Goal: Task Accomplishment & Management: Manage account settings

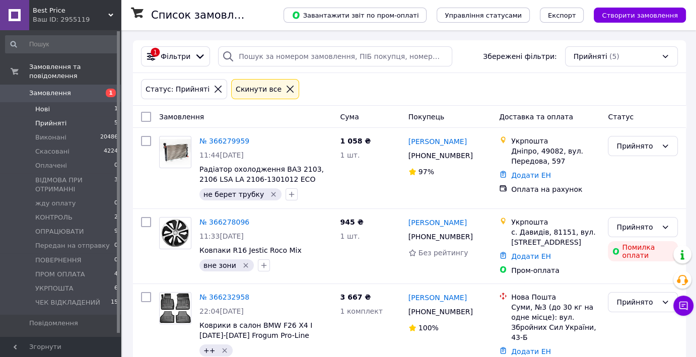
click at [37, 102] on li "Нові 1" at bounding box center [62, 109] width 124 height 14
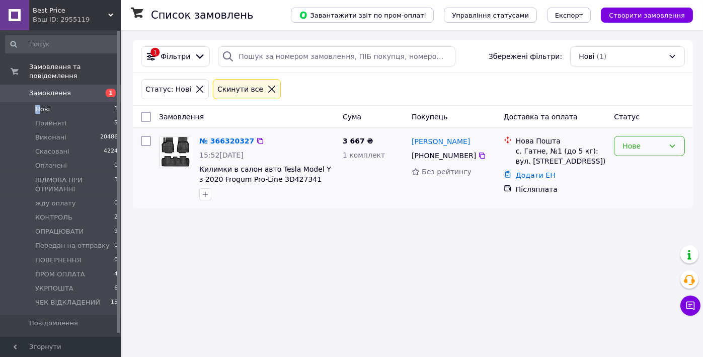
click at [635, 144] on div "Нове" at bounding box center [644, 145] width 42 height 11
click at [636, 166] on li "Прийнято" at bounding box center [650, 167] width 70 height 18
click at [54, 10] on span "Best Price" at bounding box center [71, 10] width 76 height 9
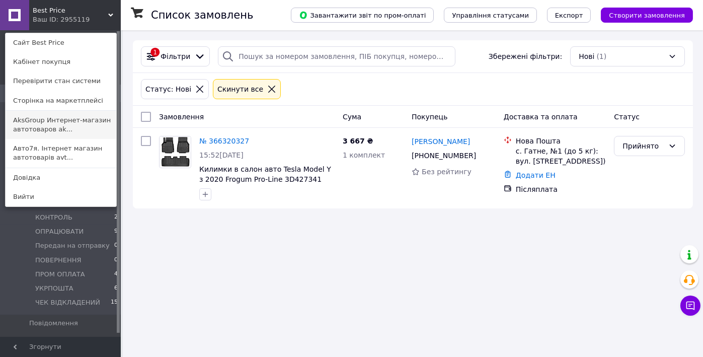
click at [29, 121] on link "AksGroup Интернет-магазин автотоваров ak..." at bounding box center [61, 125] width 111 height 28
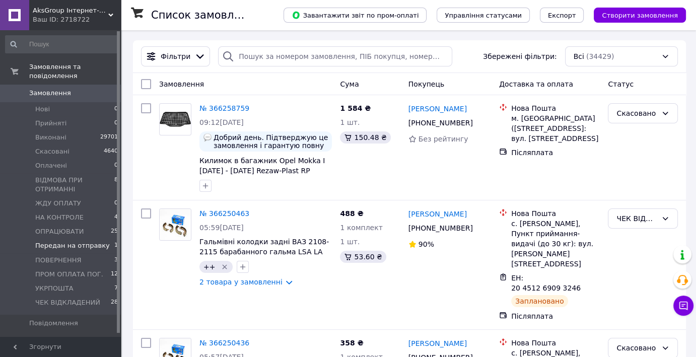
click at [55, 241] on span "Передан на отправку" at bounding box center [72, 245] width 75 height 9
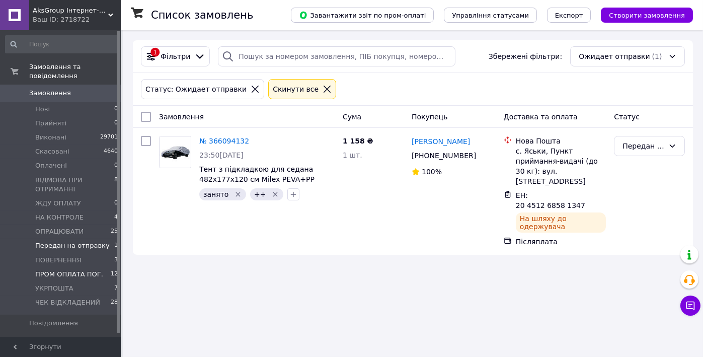
click at [63, 270] on span "ПРОМ ОПЛАТА ПОГ." at bounding box center [69, 274] width 68 height 9
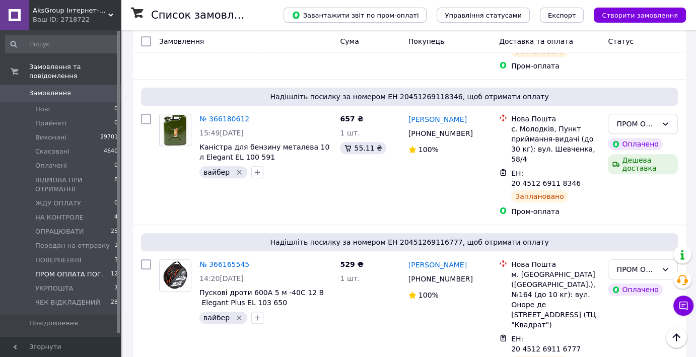
scroll to position [746, 0]
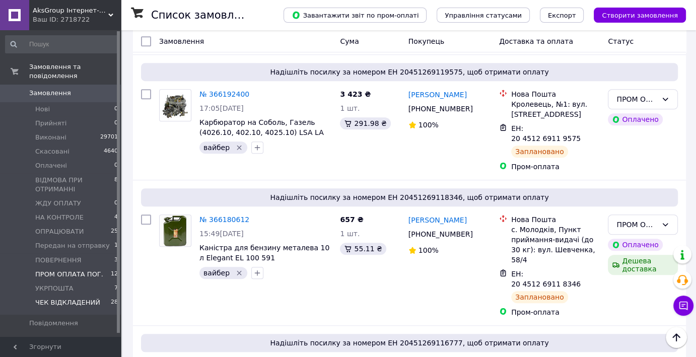
click at [61, 298] on span "ЧЕК ВІДКЛАДЕНИЙ" at bounding box center [67, 302] width 65 height 9
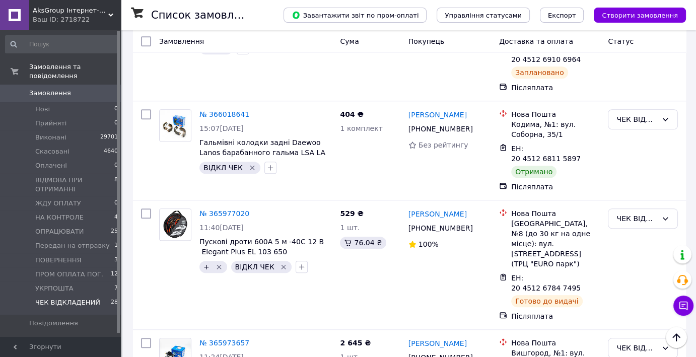
scroll to position [755, 0]
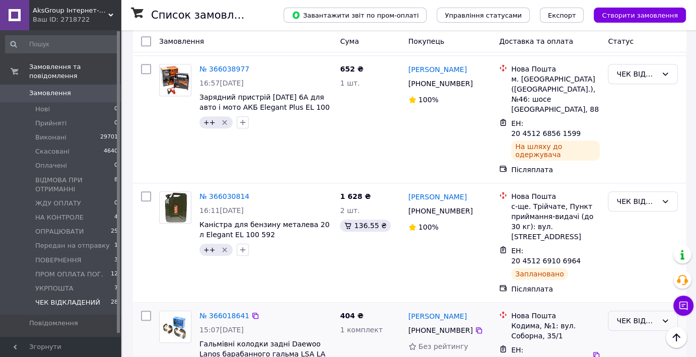
click at [629, 315] on div "ЧЕК ВІДКЛАДЕНИЙ" at bounding box center [636, 320] width 41 height 11
click at [622, 214] on li "Виконано" at bounding box center [642, 218] width 69 height 18
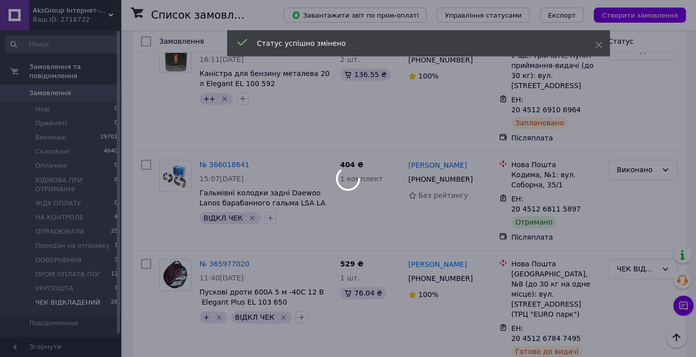
scroll to position [1057, 0]
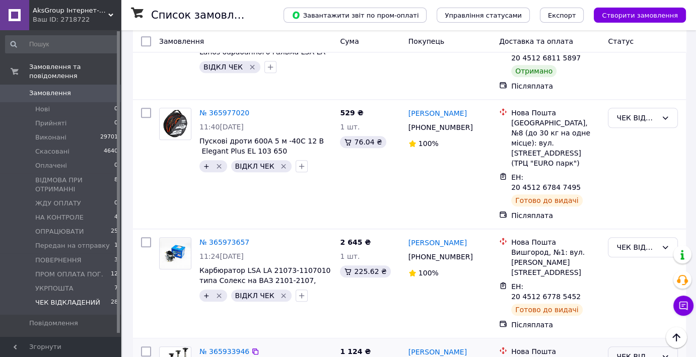
click at [628, 351] on div "ЧЕК ВІДКЛАДЕНИЙ" at bounding box center [636, 356] width 41 height 11
click at [629, 202] on li "Виконано" at bounding box center [642, 203] width 69 height 18
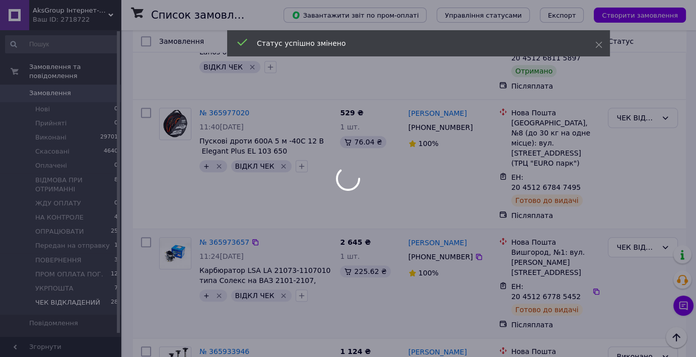
scroll to position [1259, 0]
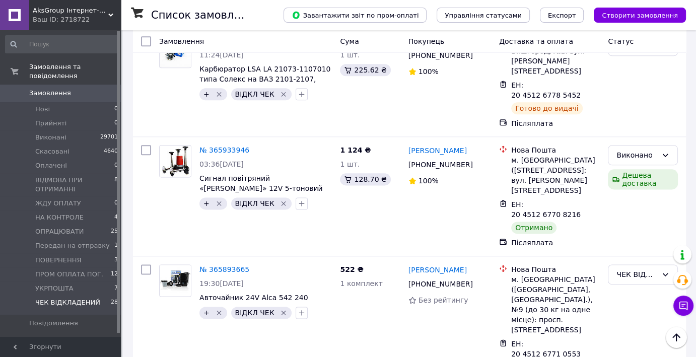
drag, startPoint x: 637, startPoint y: 169, endPoint x: 637, endPoint y: 179, distance: 10.1
click at [633, 207] on li "Виконано" at bounding box center [642, 210] width 69 height 18
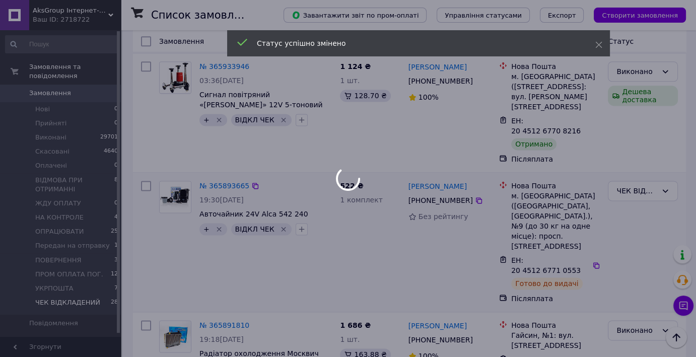
scroll to position [1410, 0]
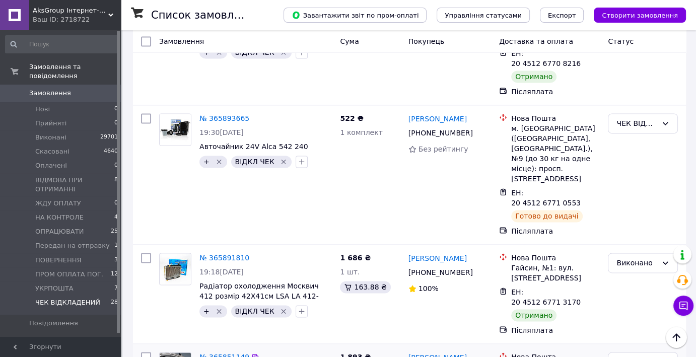
click at [215, 353] on link "№ 365851149" at bounding box center [224, 357] width 50 height 8
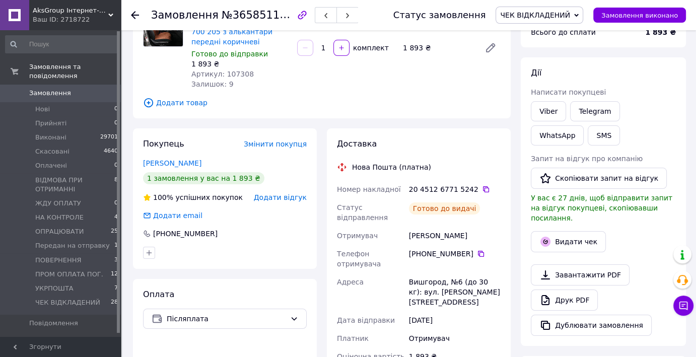
scroll to position [50, 0]
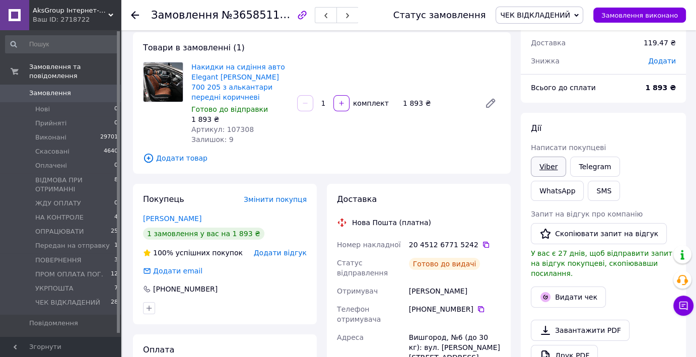
click at [549, 163] on link "Viber" at bounding box center [548, 167] width 35 height 20
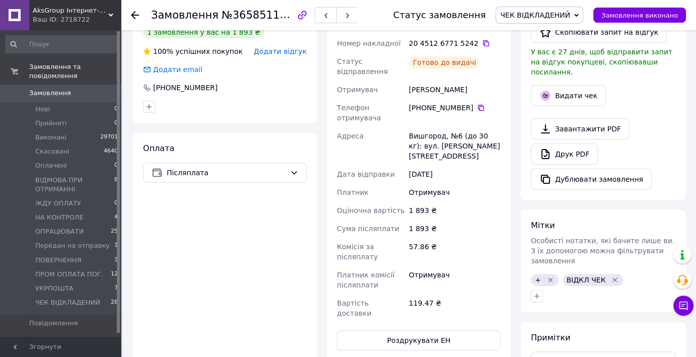
scroll to position [352, 0]
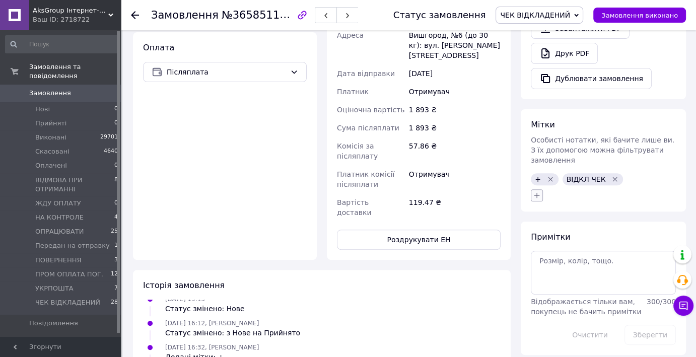
click at [532, 189] on button "button" at bounding box center [537, 195] width 12 height 12
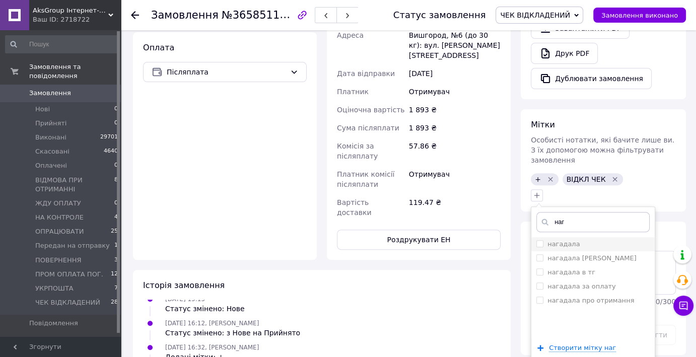
type input "наг"
click at [540, 240] on input "нагадала" at bounding box center [539, 243] width 7 height 7
checkbox input "true"
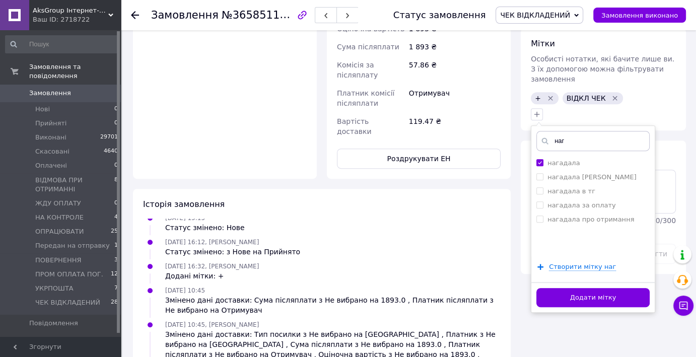
scroll to position [503, 0]
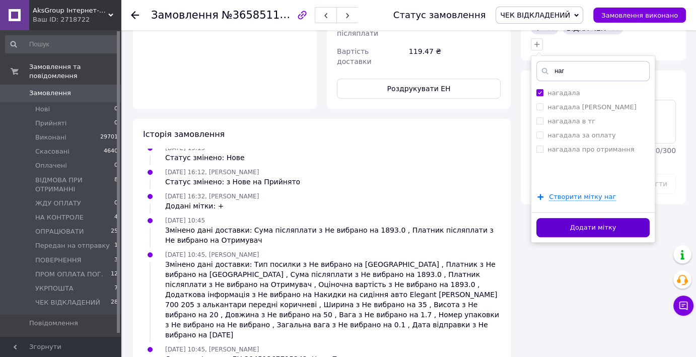
click at [554, 218] on button "Додати мітку" at bounding box center [592, 228] width 113 height 20
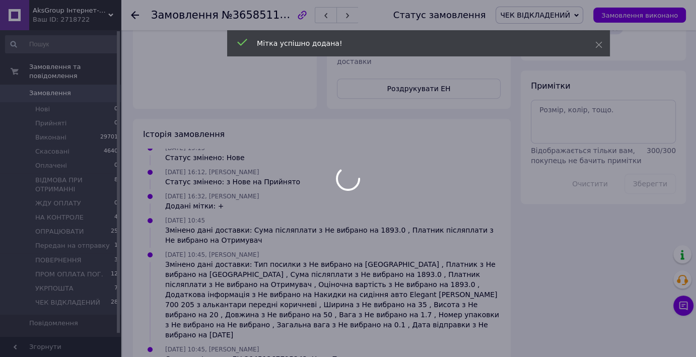
scroll to position [30, 0]
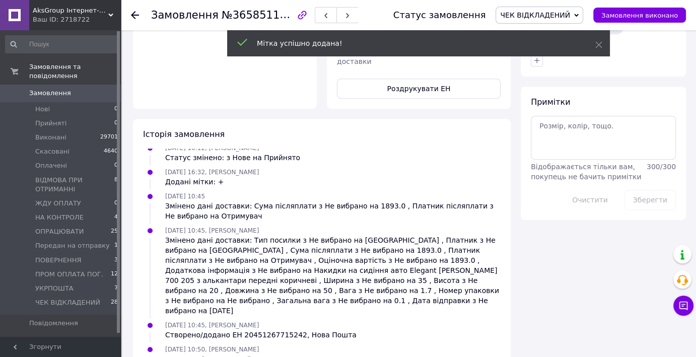
click at [135, 15] on use at bounding box center [135, 15] width 8 height 8
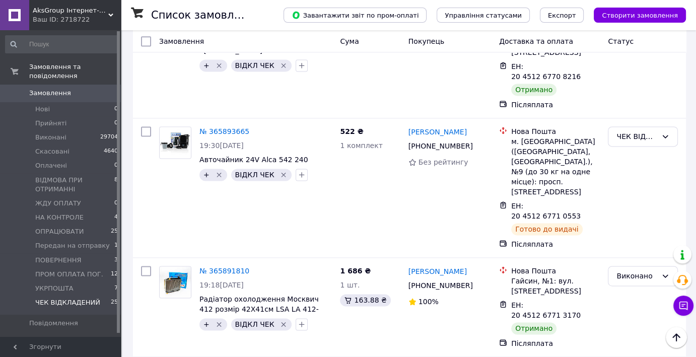
scroll to position [1510, 0]
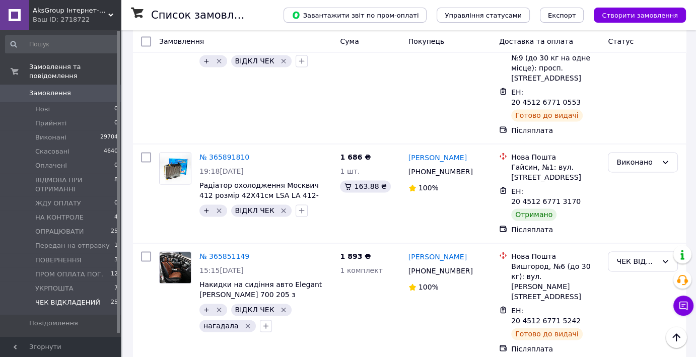
click at [638, 254] on li "Виконано" at bounding box center [642, 256] width 69 height 18
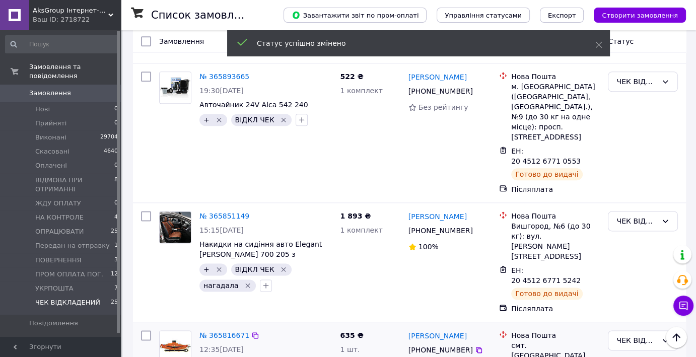
scroll to position [1384, 0]
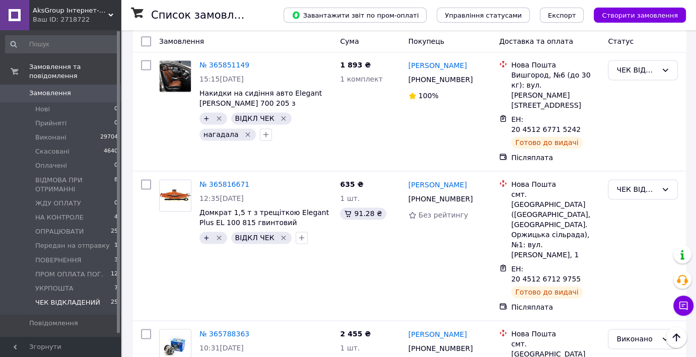
click at [634, 199] on li "Виконано" at bounding box center [642, 203] width 69 height 18
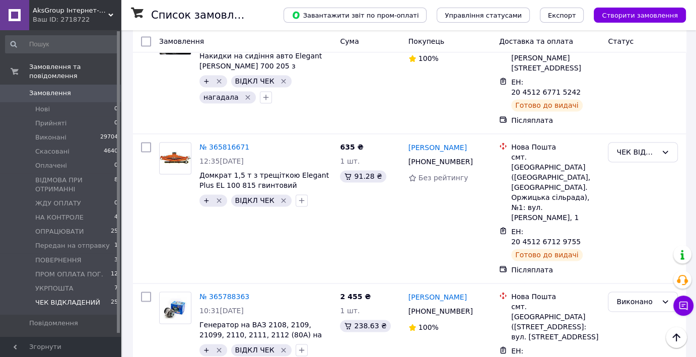
scroll to position [1485, 0]
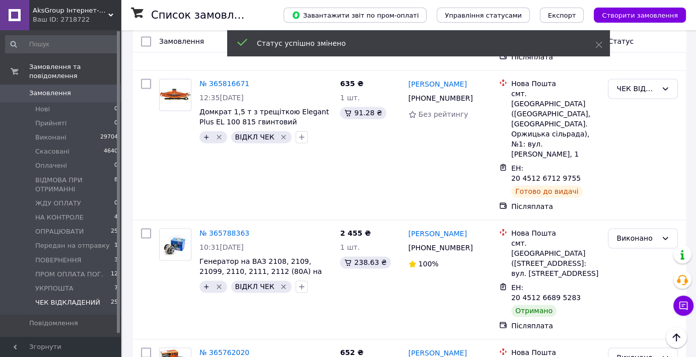
drag, startPoint x: 628, startPoint y: 169, endPoint x: 629, endPoint y: 174, distance: 5.6
click at [629, 209] on li "Виконано" at bounding box center [642, 212] width 69 height 18
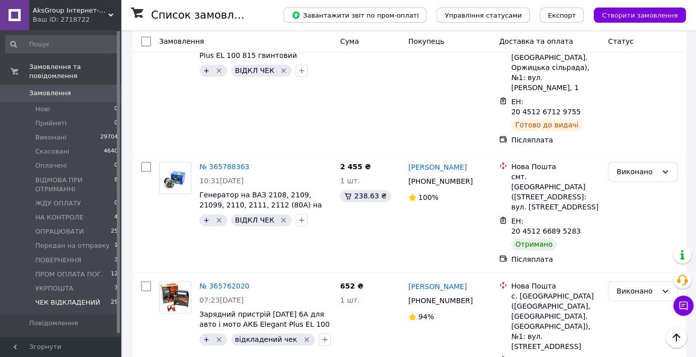
scroll to position [1686, 0]
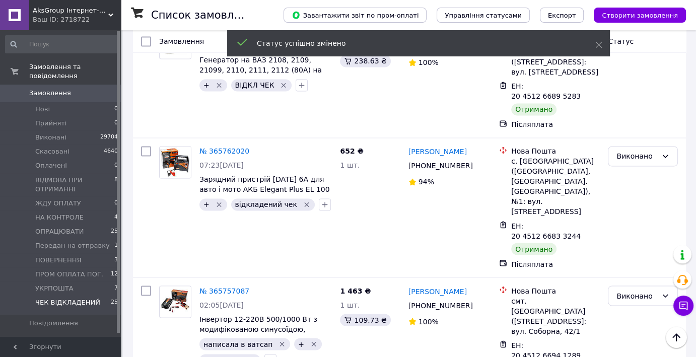
click at [631, 106] on li "Виконано" at bounding box center [642, 110] width 69 height 18
click at [634, 218] on li "Виконано" at bounding box center [642, 219] width 69 height 18
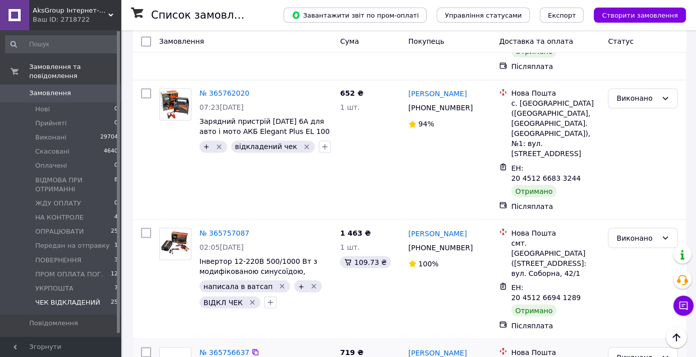
scroll to position [1837, 0]
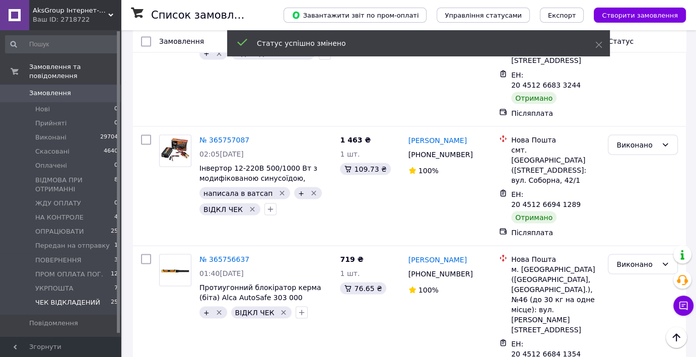
click at [634, 175] on li "Виконано" at bounding box center [642, 177] width 69 height 18
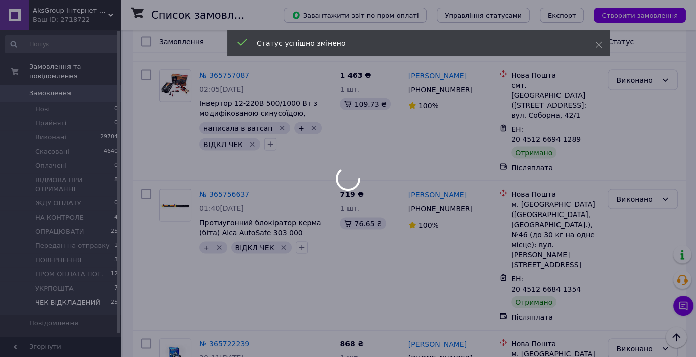
scroll to position [1938, 0]
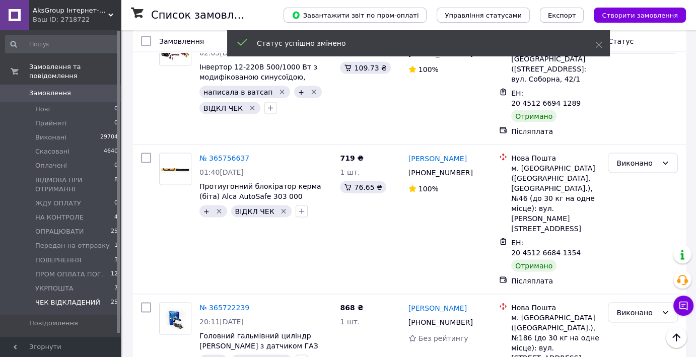
click at [634, 175] on li "Виконано" at bounding box center [642, 176] width 69 height 18
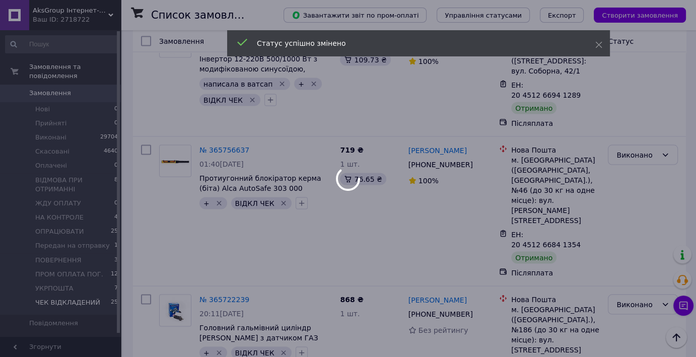
scroll to position [1948, 0]
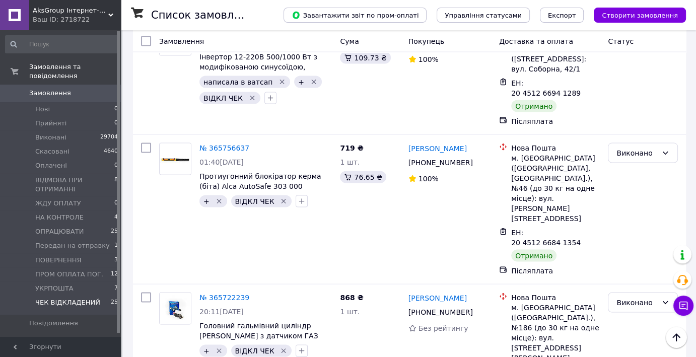
click at [636, 274] on li "Виконано" at bounding box center [642, 274] width 69 height 18
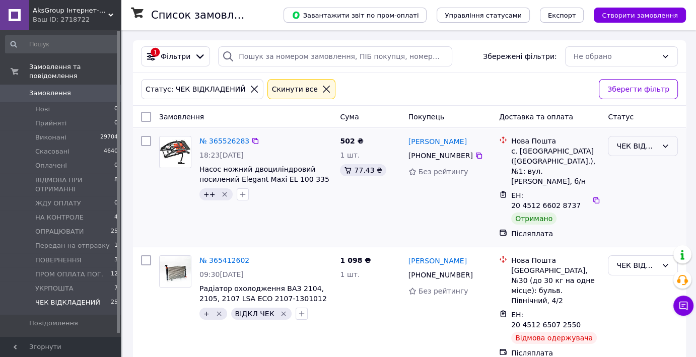
click at [640, 143] on div "ЧЕК ВІДКЛАДЕНИЙ" at bounding box center [636, 145] width 41 height 11
click at [632, 182] on li "Виконано" at bounding box center [642, 185] width 69 height 18
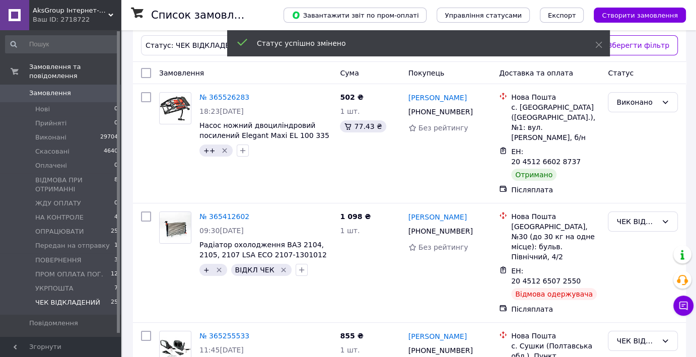
scroll to position [101, 0]
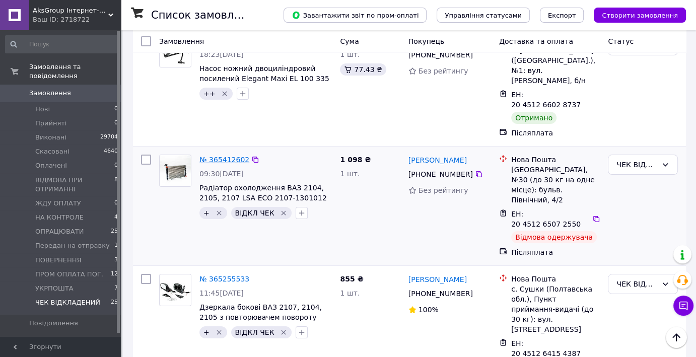
click at [214, 156] on link "№ 365412602" at bounding box center [224, 160] width 50 height 8
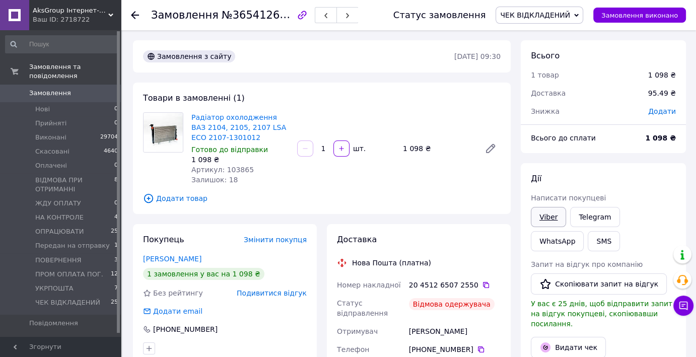
click at [550, 215] on link "Viber" at bounding box center [548, 217] width 35 height 20
click at [547, 215] on link "Viber" at bounding box center [548, 217] width 35 height 20
drag, startPoint x: 670, startPoint y: 164, endPoint x: 563, endPoint y: 198, distance: 112.6
click at [669, 164] on div "Дії Написати покупцеві Viber Telegram WhatsApp SMS Запит на відгук про компанію…" at bounding box center [603, 307] width 165 height 288
click at [220, 122] on link "Радіатор охолодження ВАЗ 2104, 2105, 2107 LSA ECO 2107-1301012" at bounding box center [238, 127] width 95 height 28
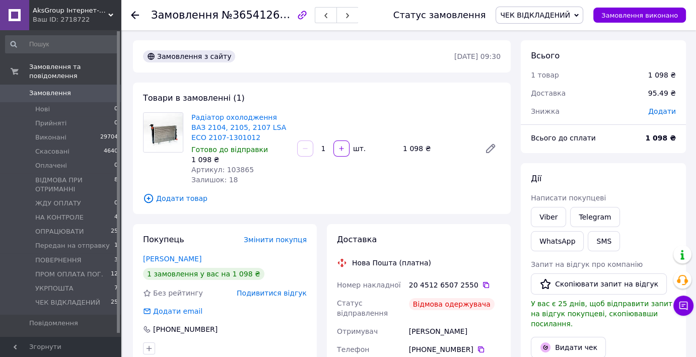
click at [131, 13] on icon at bounding box center [135, 15] width 8 height 8
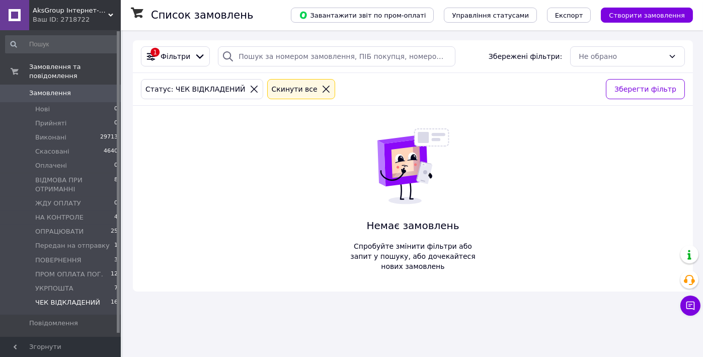
click at [47, 298] on span "ЧЕК ВІДКЛАДЕНИЙ" at bounding box center [67, 302] width 65 height 9
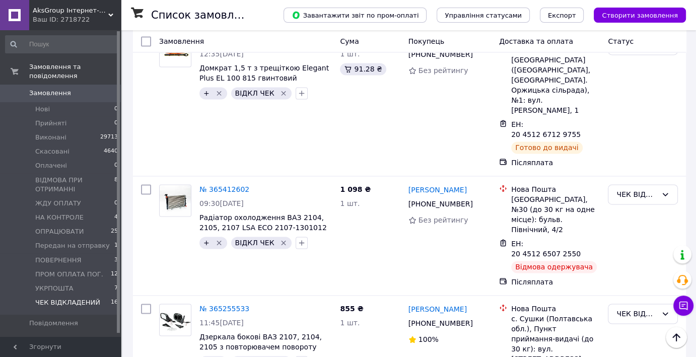
scroll to position [1428, 0]
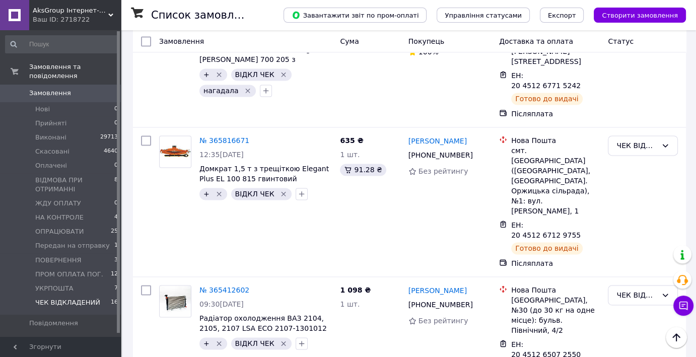
click at [635, 158] on li "Виконано" at bounding box center [642, 160] width 69 height 18
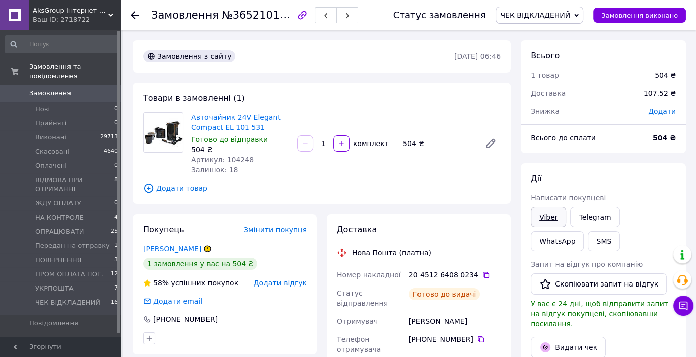
click at [547, 212] on link "Viber" at bounding box center [548, 217] width 35 height 20
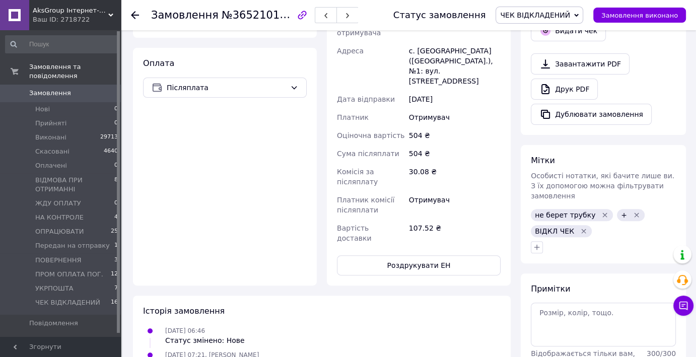
scroll to position [403, 0]
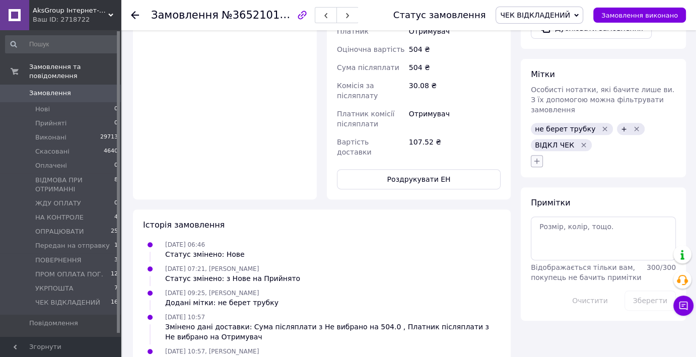
click at [536, 158] on icon "button" at bounding box center [537, 161] width 6 height 6
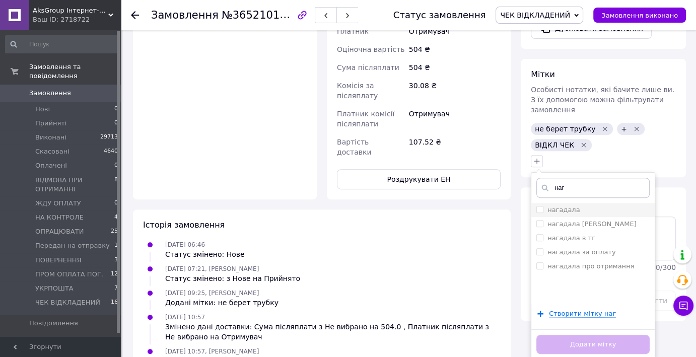
type input "наг"
click at [538, 206] on input "нагадала" at bounding box center [539, 209] width 7 height 7
checkbox input "true"
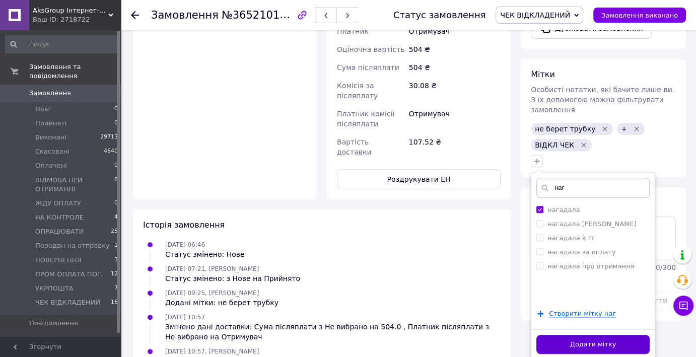
drag, startPoint x: 571, startPoint y: 322, endPoint x: 361, endPoint y: 236, distance: 226.4
click at [570, 335] on button "Додати мітку" at bounding box center [592, 345] width 113 height 20
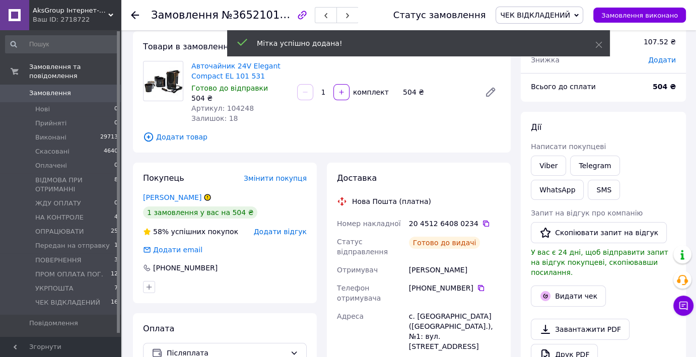
scroll to position [0, 0]
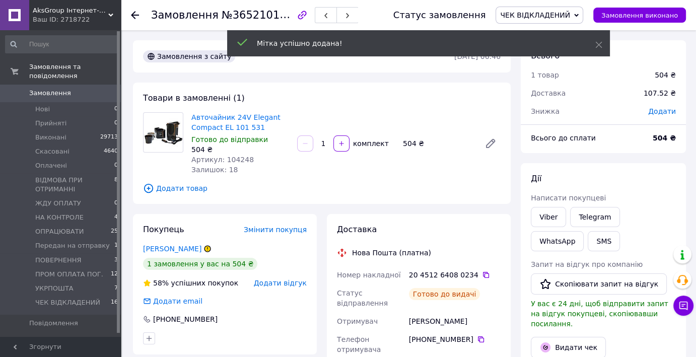
click at [135, 14] on icon at bounding box center [135, 15] width 8 height 8
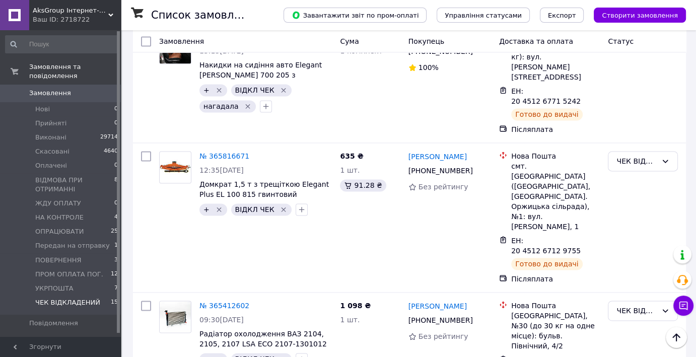
scroll to position [1419, 0]
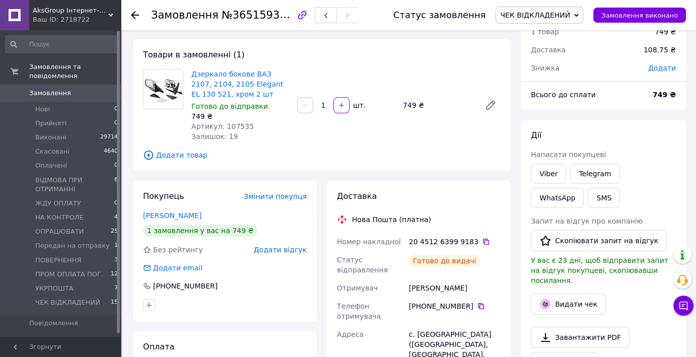
scroll to position [21, 0]
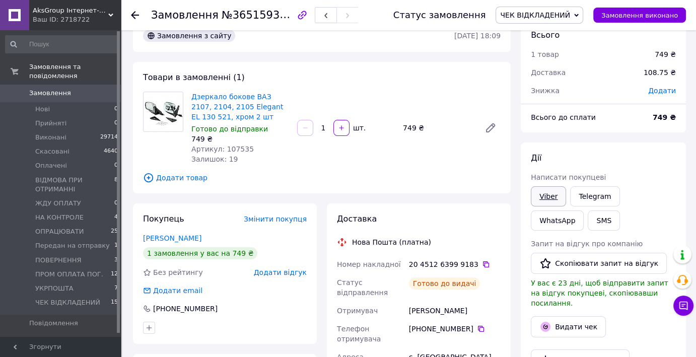
click at [545, 194] on link "Viber" at bounding box center [548, 196] width 35 height 20
click at [132, 11] on icon at bounding box center [135, 15] width 8 height 8
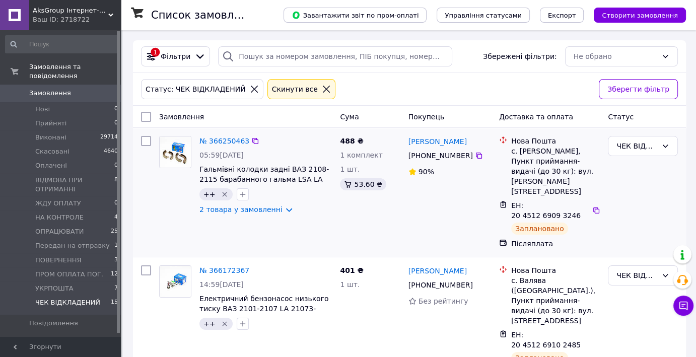
click at [667, 195] on div "ЧЕК ВІДКЛАДЕНИЙ" at bounding box center [643, 192] width 78 height 121
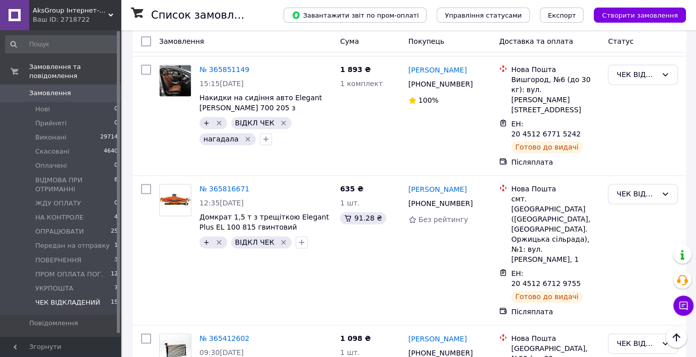
scroll to position [1419, 0]
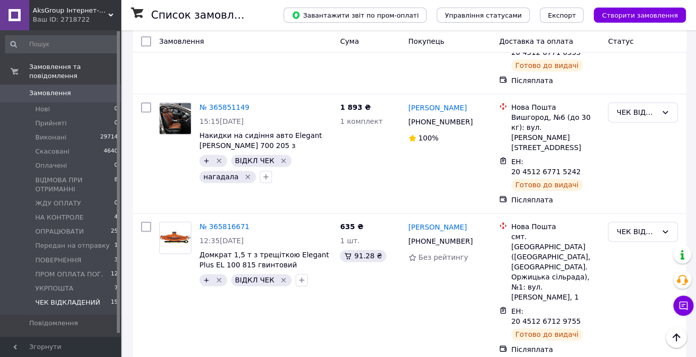
scroll to position [1269, 0]
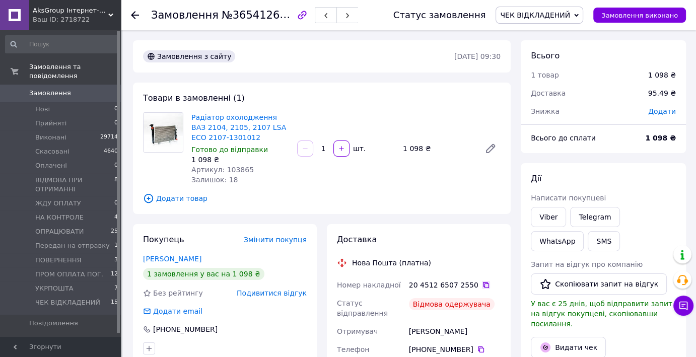
click at [482, 284] on icon at bounding box center [486, 285] width 8 height 8
click at [483, 285] on icon at bounding box center [486, 285] width 6 height 6
click at [164, 256] on link "Лисик Степан" at bounding box center [172, 259] width 58 height 8
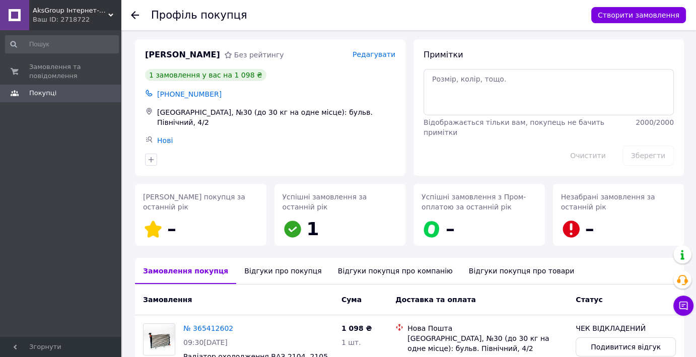
scroll to position [91, 0]
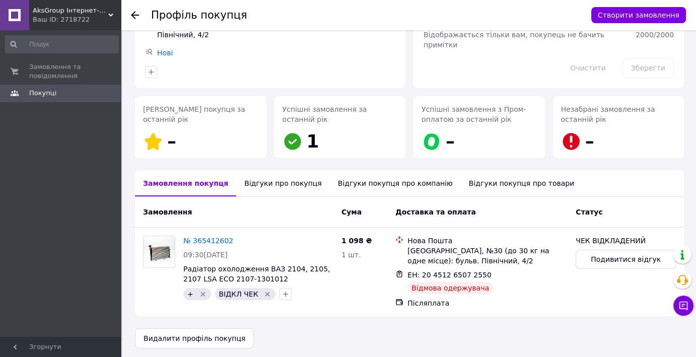
drag, startPoint x: 644, startPoint y: 92, endPoint x: 601, endPoint y: 103, distance: 44.7
click at [644, 92] on div "Незабрані замовлення за останній рік –" at bounding box center [618, 127] width 139 height 70
click at [200, 237] on link "№ 365412602" at bounding box center [208, 241] width 50 height 8
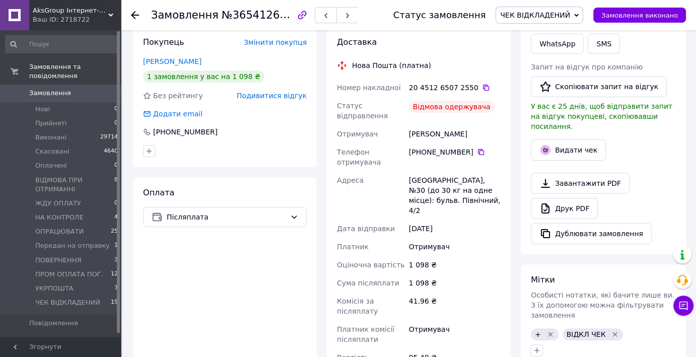
scroll to position [252, 0]
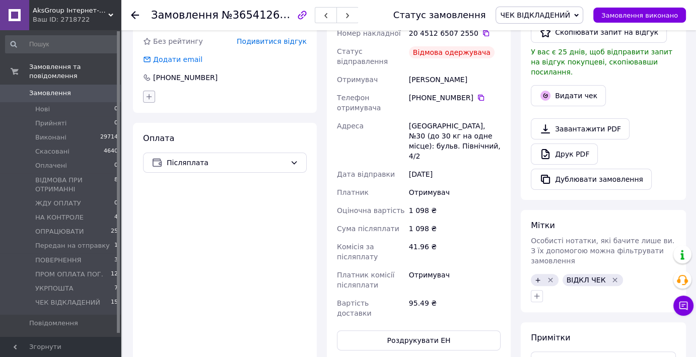
click at [148, 95] on icon "button" at bounding box center [149, 97] width 8 height 8
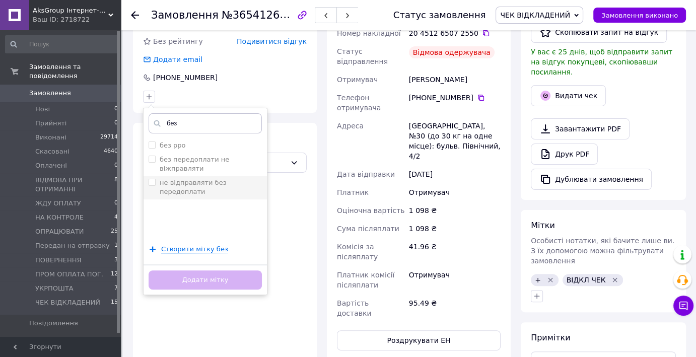
type input "без"
click at [152, 179] on input "не відправляти без передоплати" at bounding box center [152, 182] width 7 height 7
checkbox input "true"
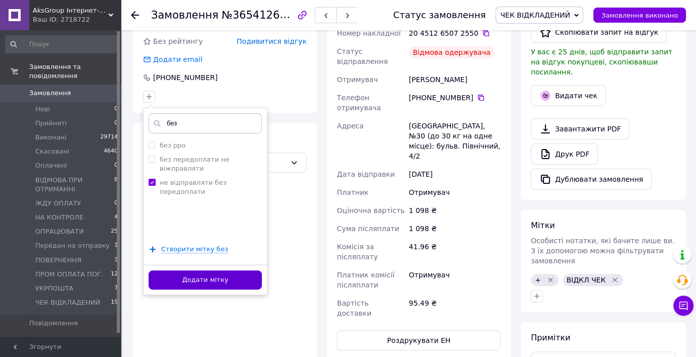
drag, startPoint x: 198, startPoint y: 276, endPoint x: 208, endPoint y: 261, distance: 17.7
click at [198, 275] on button "Додати мітку" at bounding box center [205, 280] width 113 height 20
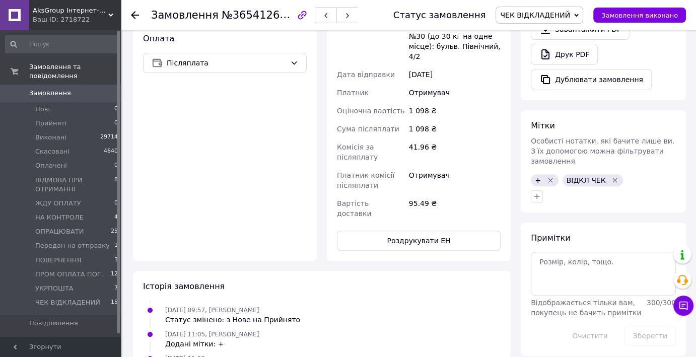
scroll to position [403, 0]
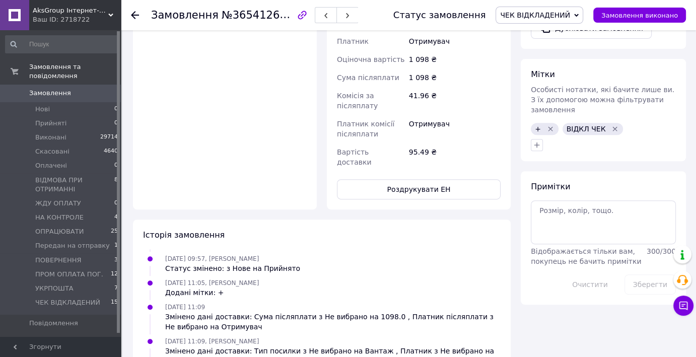
drag, startPoint x: 537, startPoint y: 122, endPoint x: 546, endPoint y: 126, distance: 10.1
click at [537, 141] on icon "button" at bounding box center [537, 145] width 8 height 8
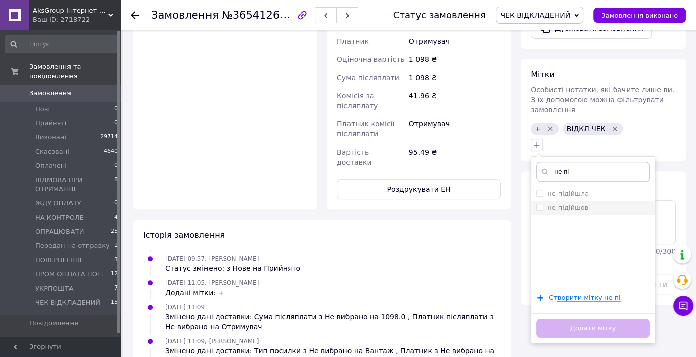
type input "не пі"
click at [538, 204] on input "не підійшов" at bounding box center [539, 207] width 7 height 7
checkbox input "true"
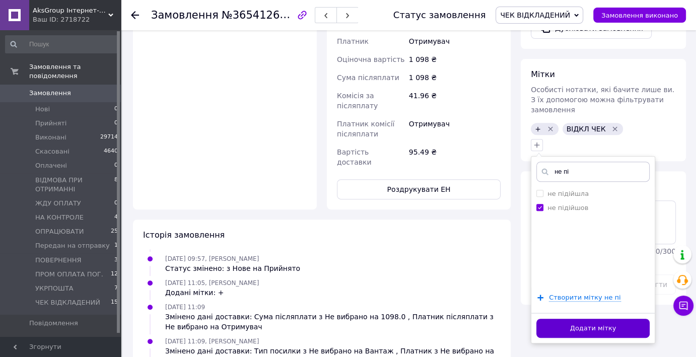
click at [582, 319] on button "Додати мітку" at bounding box center [592, 329] width 113 height 20
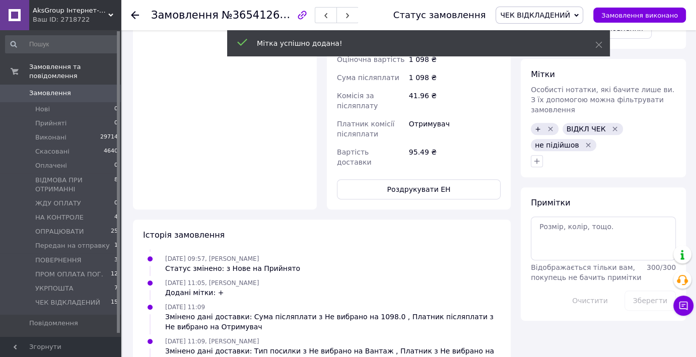
scroll to position [44, 0]
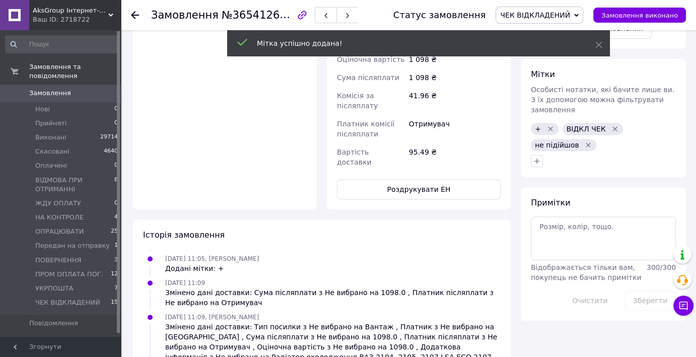
click at [51, 298] on span "ЧЕК ВІДКЛАДЕНИЙ" at bounding box center [67, 302] width 65 height 9
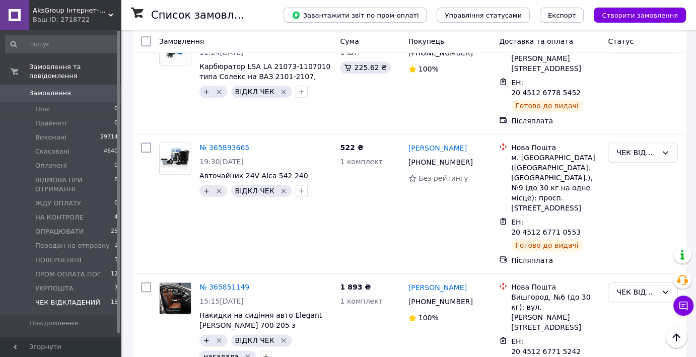
scroll to position [1158, 0]
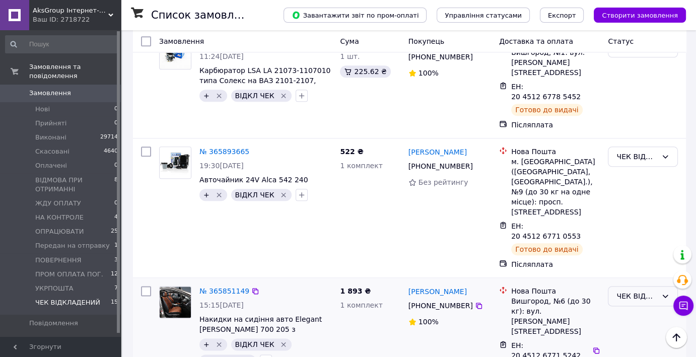
click at [631, 290] on div "ЧЕК ВІДКЛАДЕНИЙ" at bounding box center [636, 295] width 41 height 11
click at [629, 120] on li "Виконано" at bounding box center [642, 122] width 69 height 18
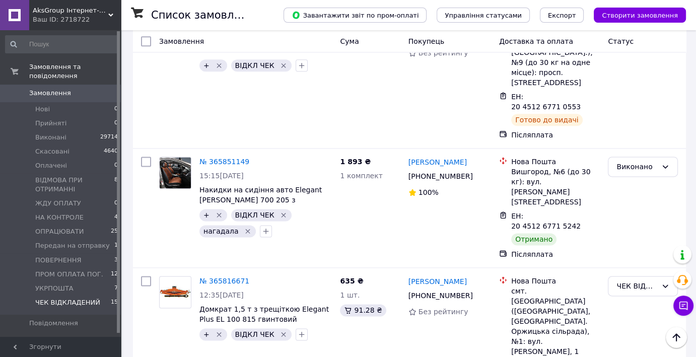
scroll to position [1419, 0]
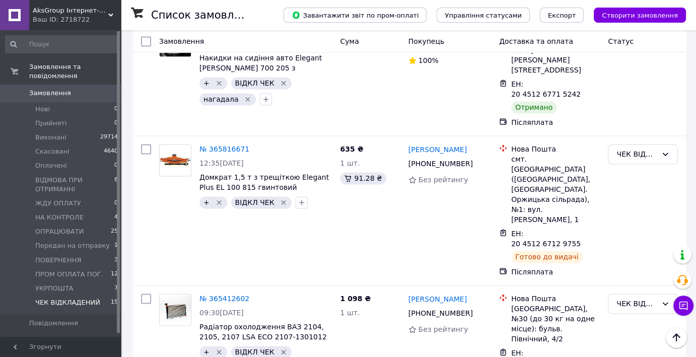
drag, startPoint x: 51, startPoint y: 9, endPoint x: 51, endPoint y: 24, distance: 15.1
click at [51, 9] on span "AksGroup Інтернет-магазин автотоварів aksgroup.com.ua" at bounding box center [71, 10] width 76 height 9
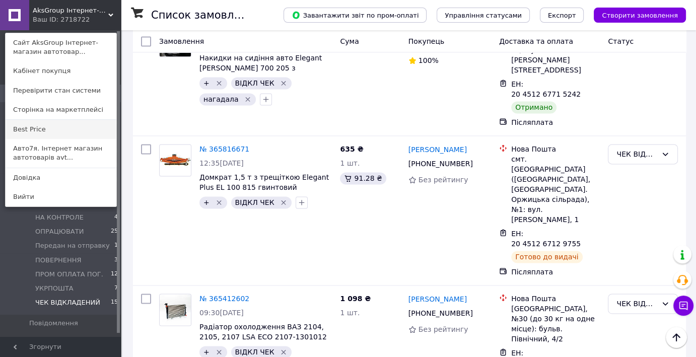
click at [25, 128] on link "Best Price" at bounding box center [61, 129] width 111 height 19
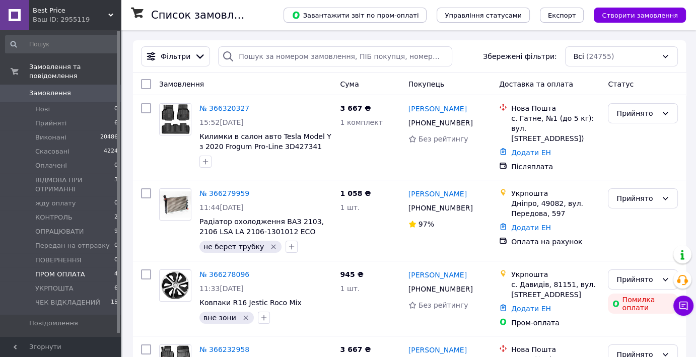
click at [56, 270] on span "ПРОМ ОПЛАТА" at bounding box center [60, 274] width 50 height 9
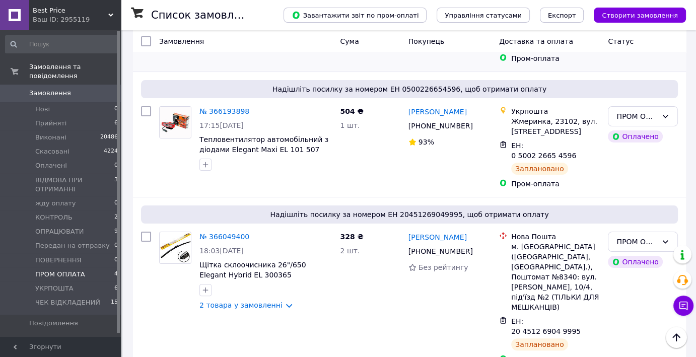
scroll to position [283, 0]
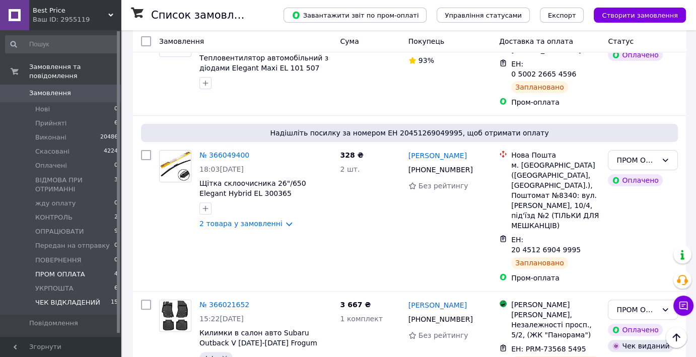
click at [59, 298] on span "ЧЕК ВІДКЛАДЕНИЙ" at bounding box center [67, 302] width 65 height 9
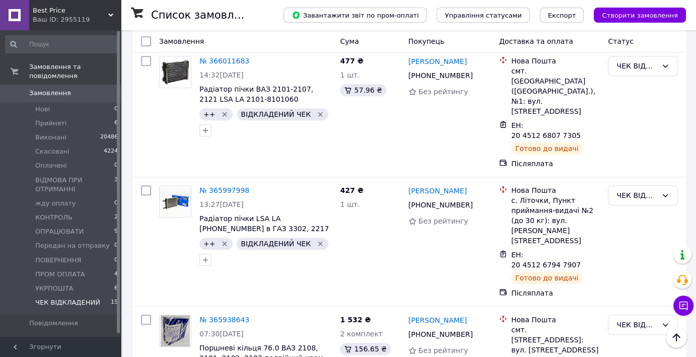
scroll to position [957, 0]
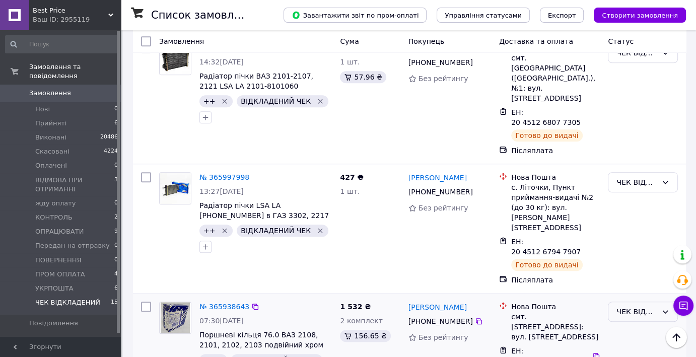
click at [631, 306] on div "ЧЕК ВІДКЛАДЕНИЙ" at bounding box center [636, 311] width 41 height 11
click at [628, 171] on li "Виконано" at bounding box center [642, 174] width 69 height 18
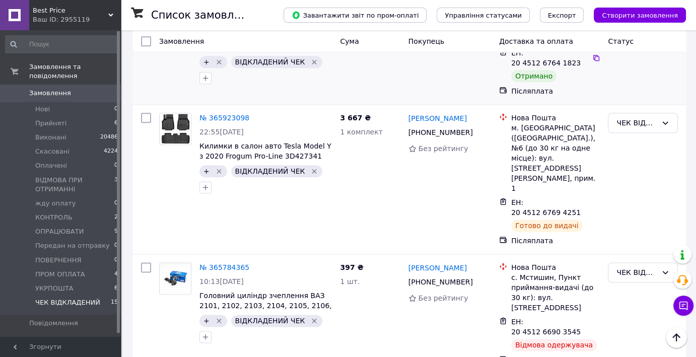
scroll to position [1309, 0]
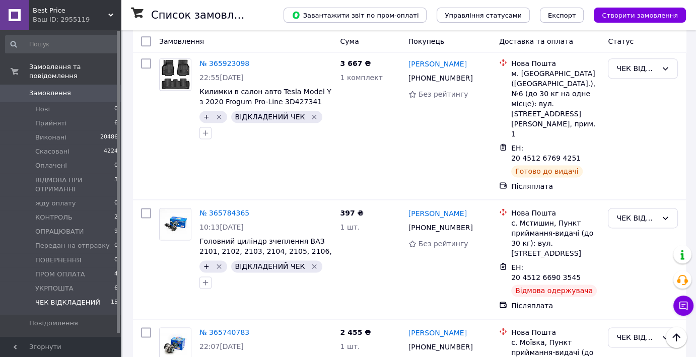
click at [628, 228] on li "Виконано" at bounding box center [642, 228] width 69 height 18
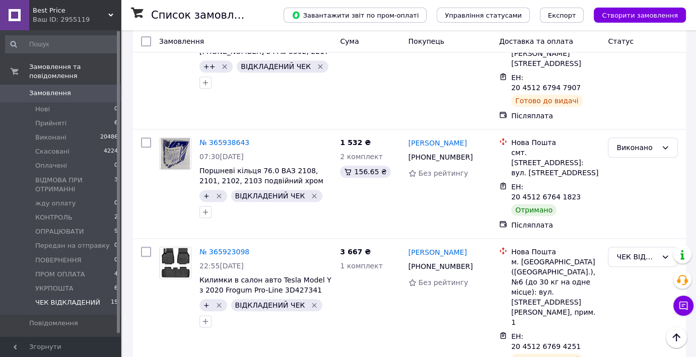
scroll to position [1190, 0]
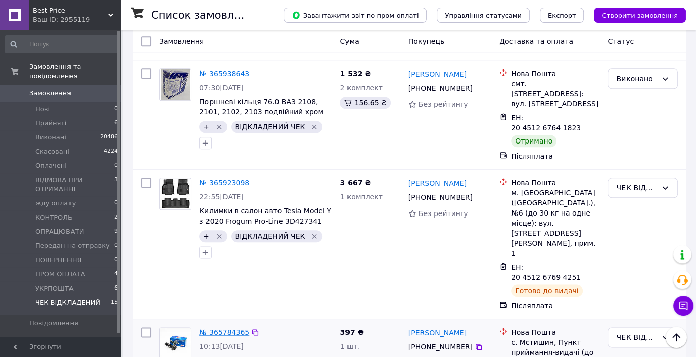
click at [220, 328] on link "№ 365784365" at bounding box center [224, 332] width 50 height 8
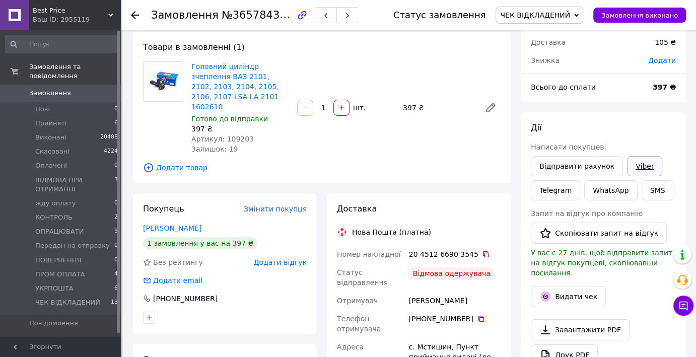
scroll to position [50, 0]
click at [635, 167] on link "Viber" at bounding box center [644, 167] width 35 height 20
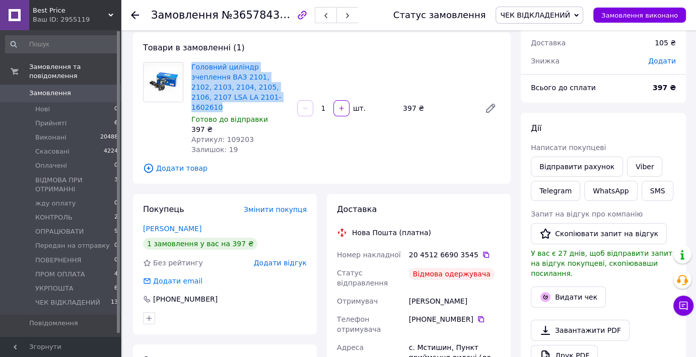
drag, startPoint x: 189, startPoint y: 64, endPoint x: 247, endPoint y: 97, distance: 67.2
click at [247, 97] on div "Головний циліндр зчеплення ВАЗ 2101, 2102, 2103, 2104, 2105, 2106, 2107 LSA LA …" at bounding box center [240, 108] width 106 height 97
copy link "Головний циліндр зчеплення ВАЗ 2101, 2102, 2103, 2104, 2105, 2106, 2107 LSA LA …"
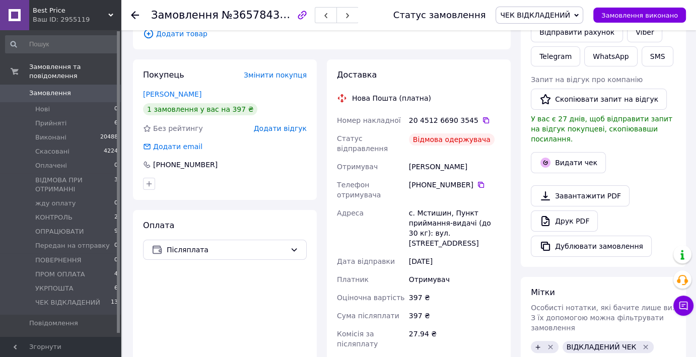
scroll to position [252, 0]
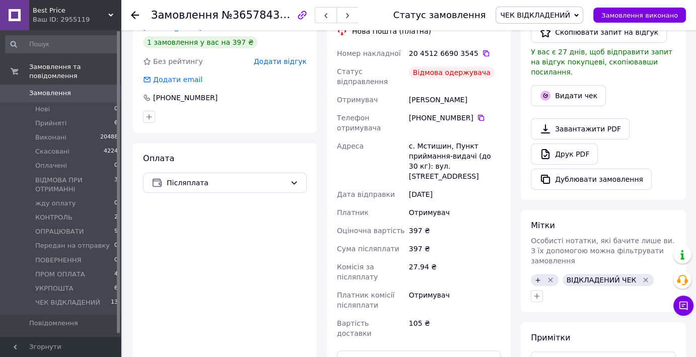
click at [135, 16] on icon at bounding box center [135, 15] width 8 height 8
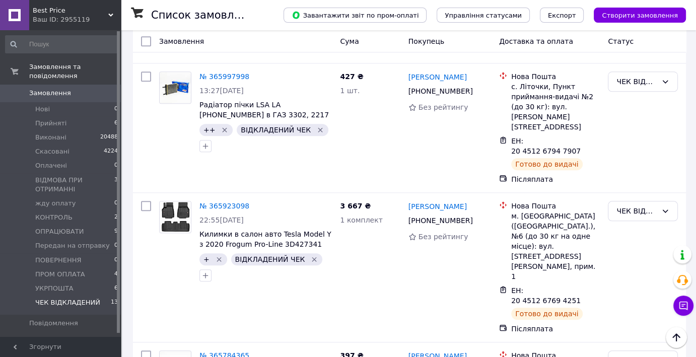
scroll to position [1132, 0]
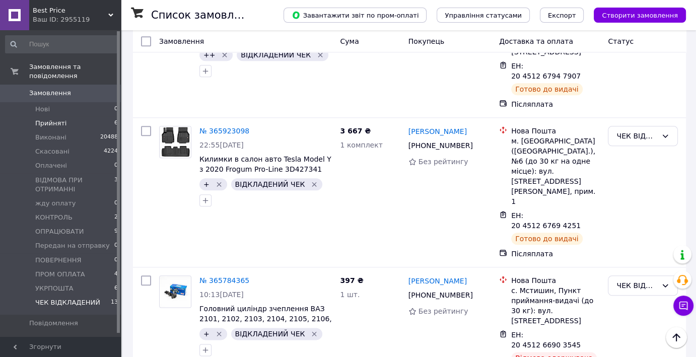
click at [49, 119] on span "Прийняті" at bounding box center [50, 123] width 31 height 9
